Goal: Information Seeking & Learning: Learn about a topic

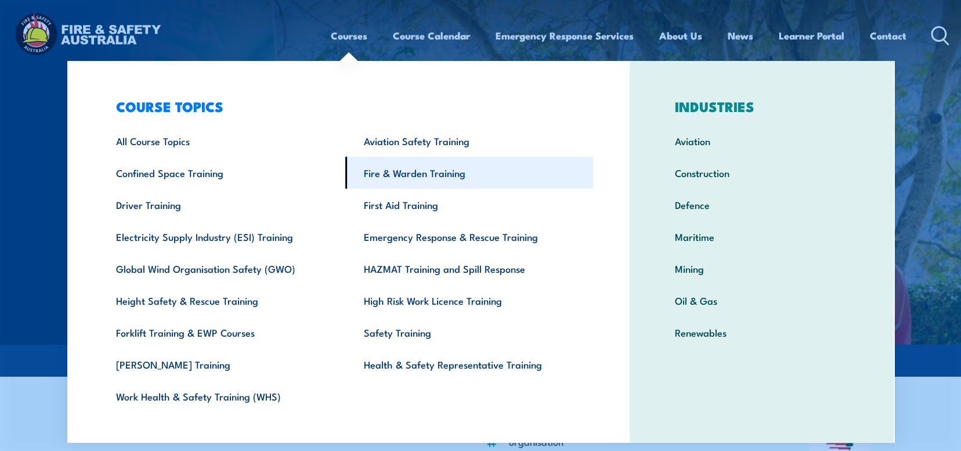
click at [389, 167] on link "Fire & Warden Training" at bounding box center [469, 173] width 248 height 32
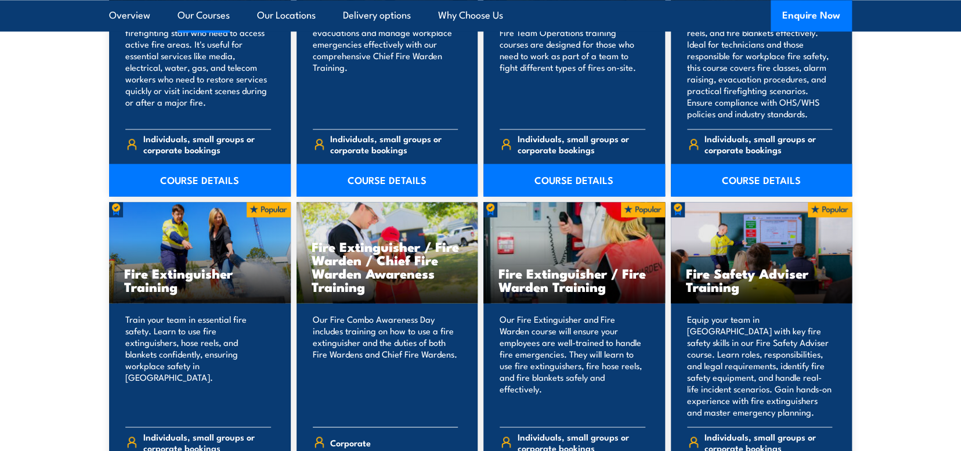
scroll to position [1161, 0]
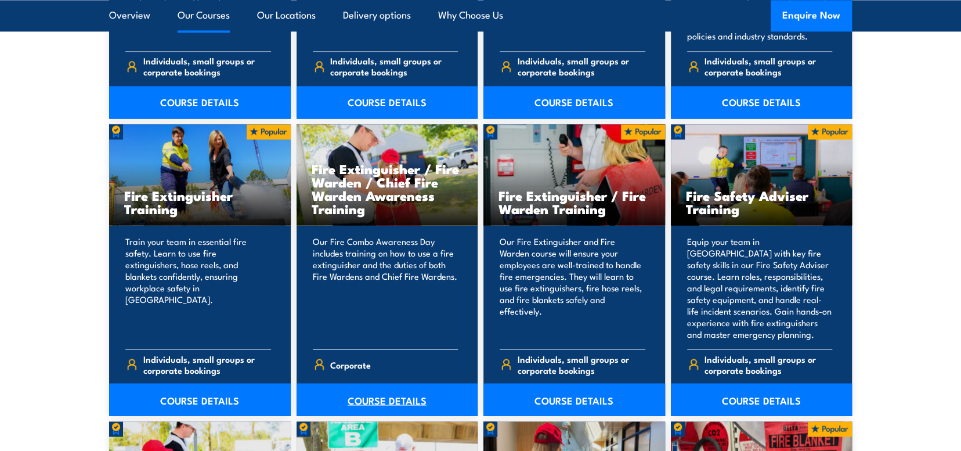
click at [416, 394] on link "COURSE DETAILS" at bounding box center [388, 399] width 182 height 32
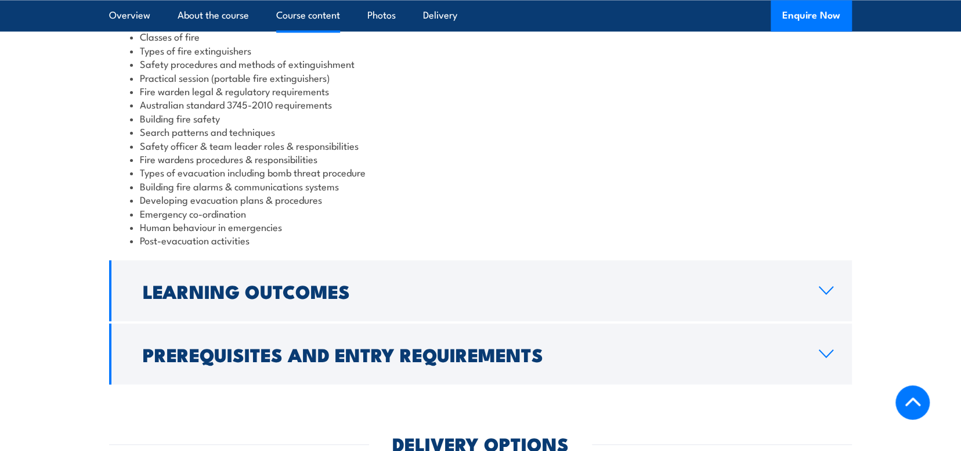
scroll to position [1103, 0]
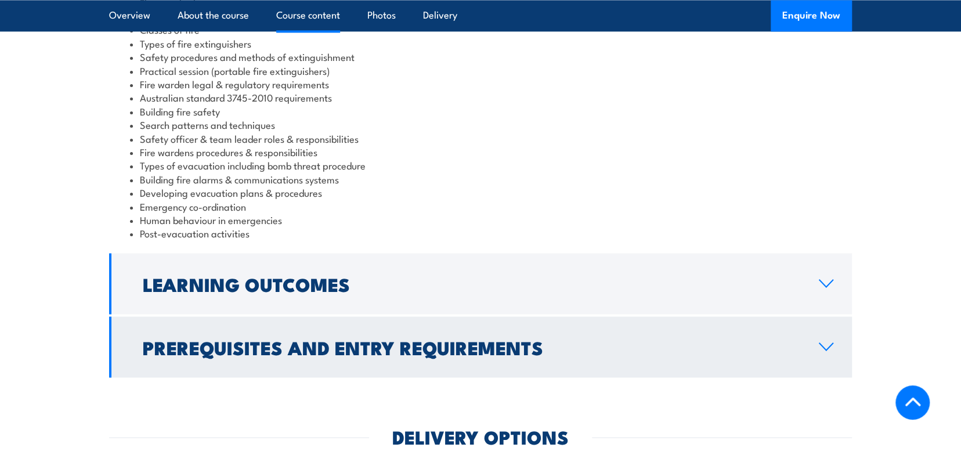
click at [815, 316] on link "Prerequisites and Entry Requirements" at bounding box center [480, 346] width 743 height 61
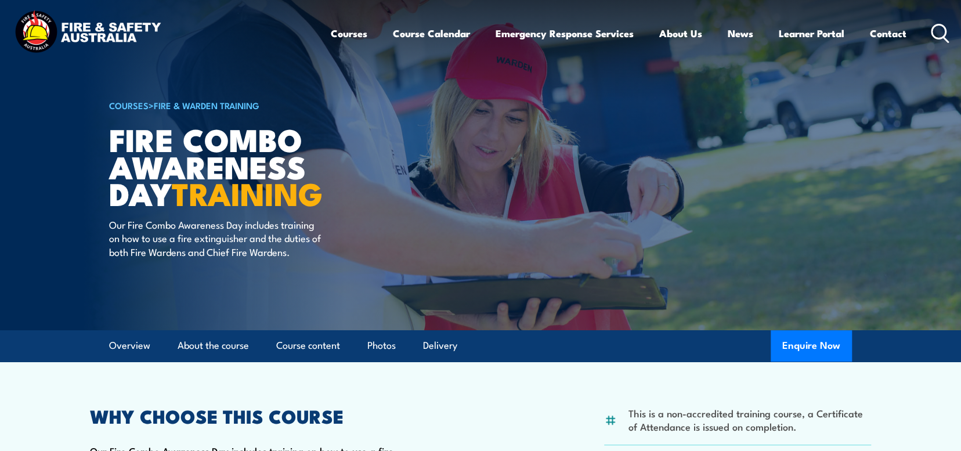
scroll to position [0, 0]
